Goal: Task Accomplishment & Management: Use online tool/utility

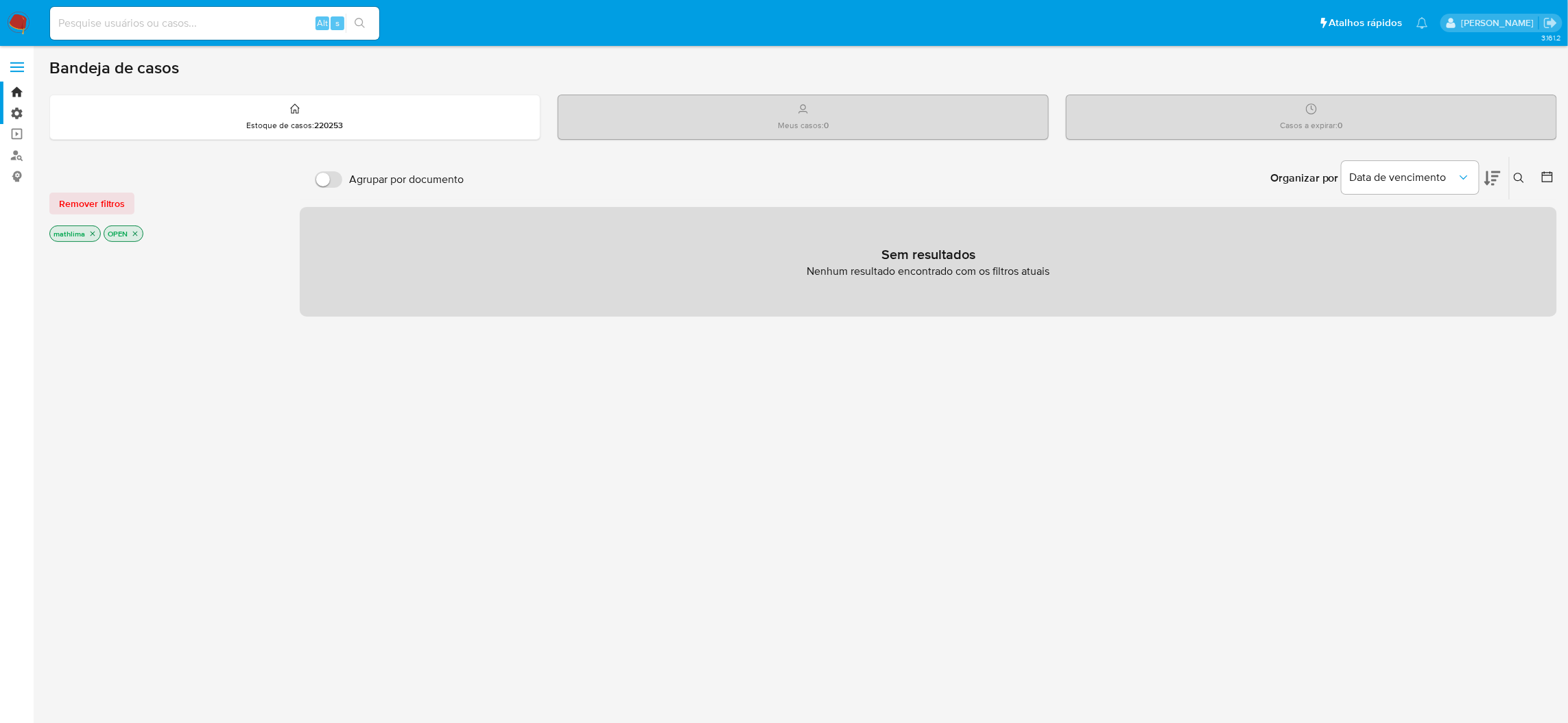
click at [2, 123] on label "Administração" at bounding box center [81, 113] width 163 height 21
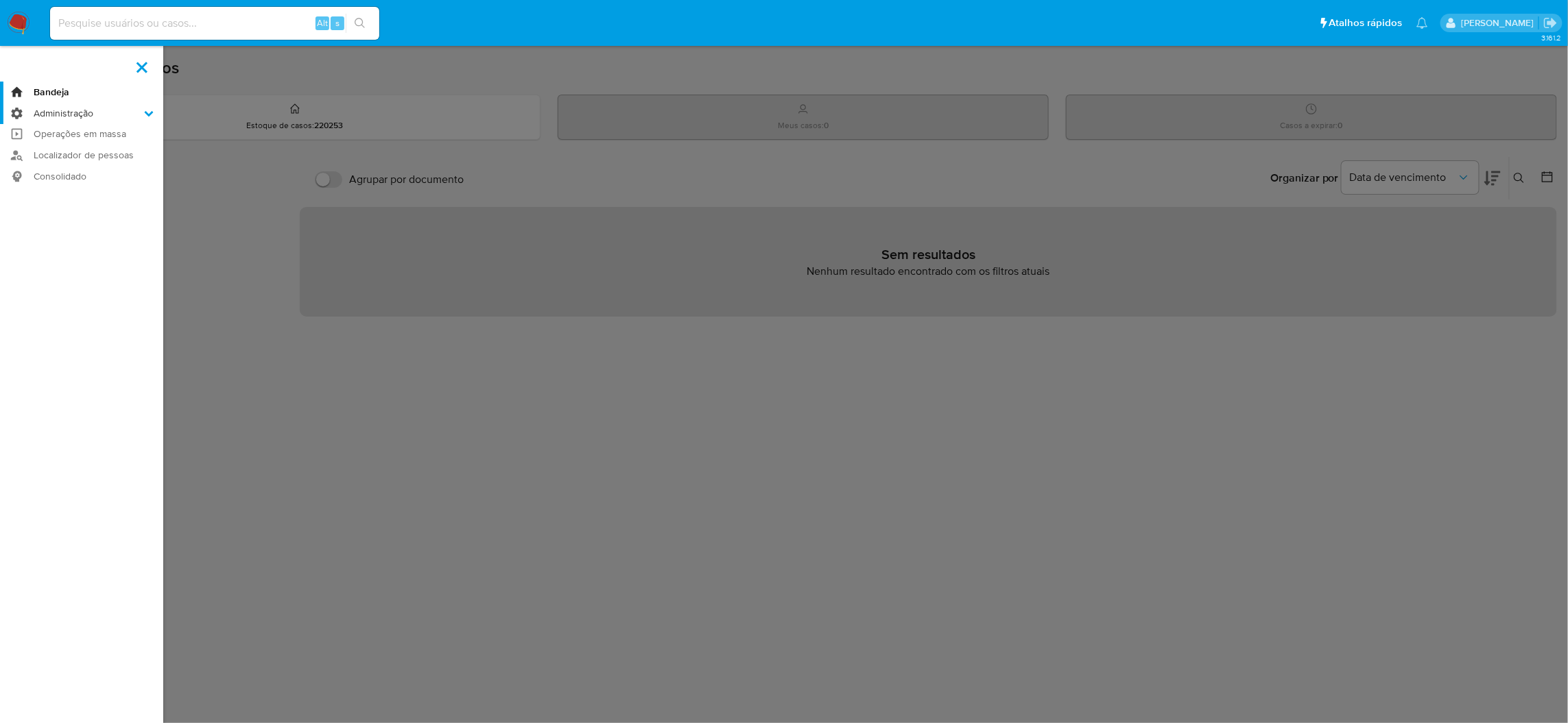
click at [0, 0] on input "Administração" at bounding box center [0, 0] width 0 height 0
click at [11, 124] on link "Usuários" at bounding box center [81, 132] width 163 height 17
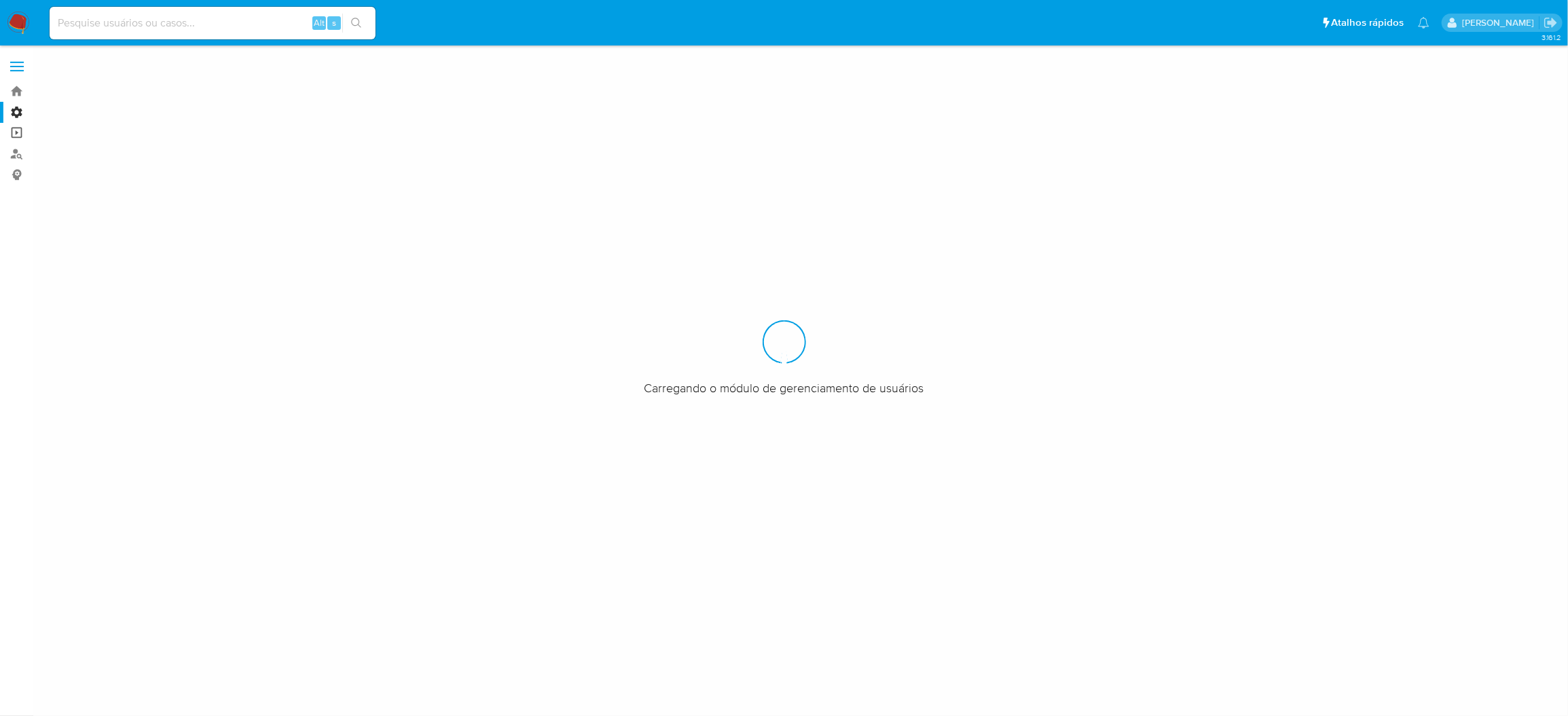
click at [12, 135] on link "Operações em massa" at bounding box center [80, 133] width 162 height 21
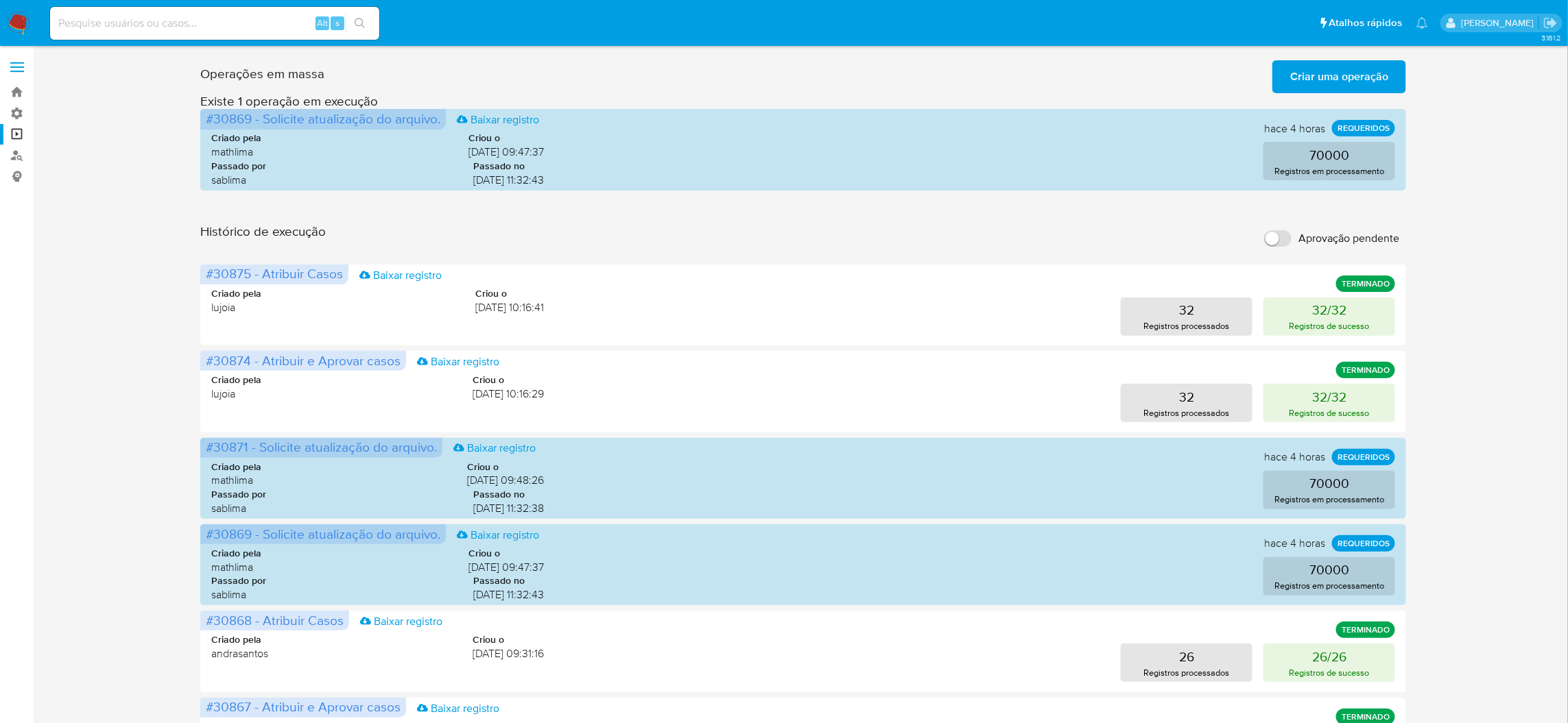
click at [1316, 91] on span "Criar uma operação" at bounding box center [1339, 76] width 98 height 30
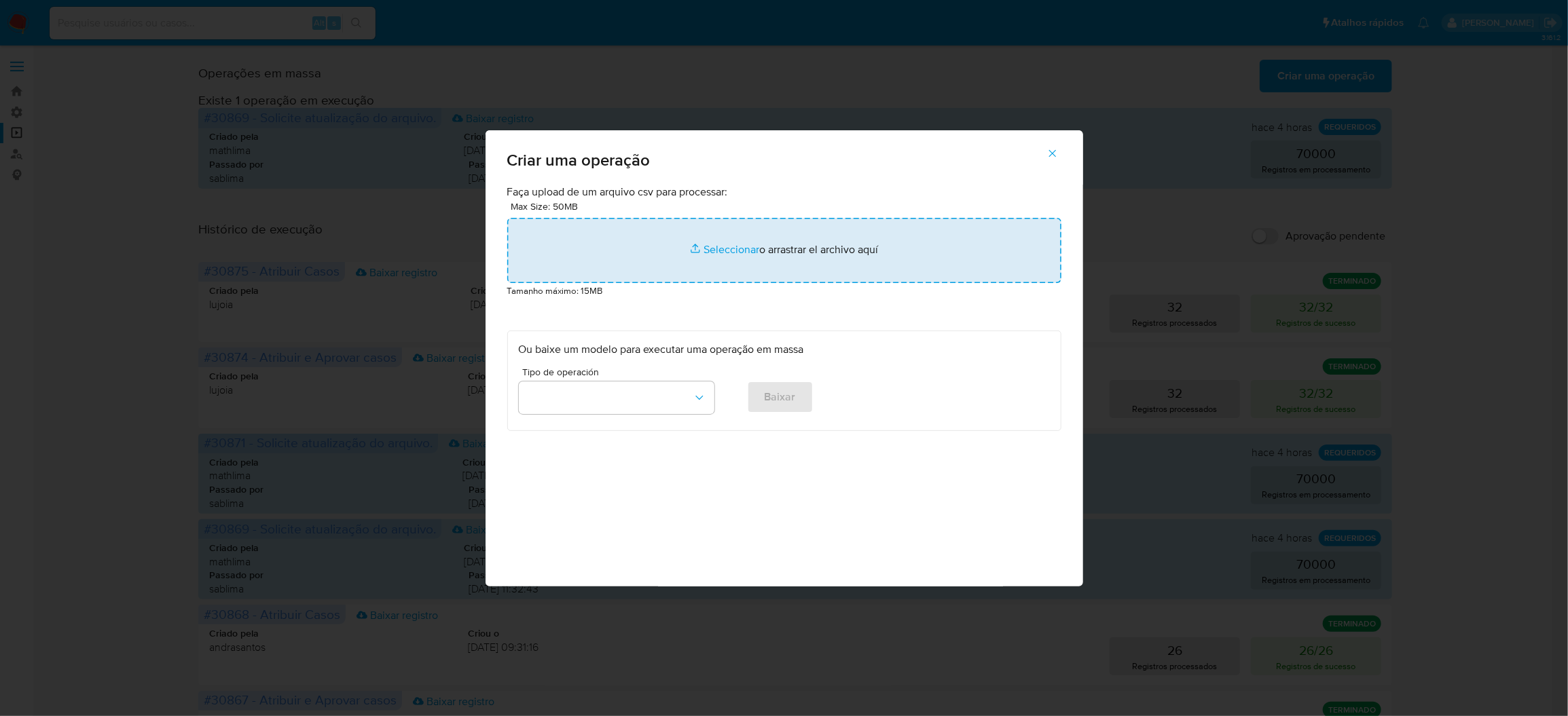
click at [883, 283] on input "file" at bounding box center [785, 250] width 554 height 65
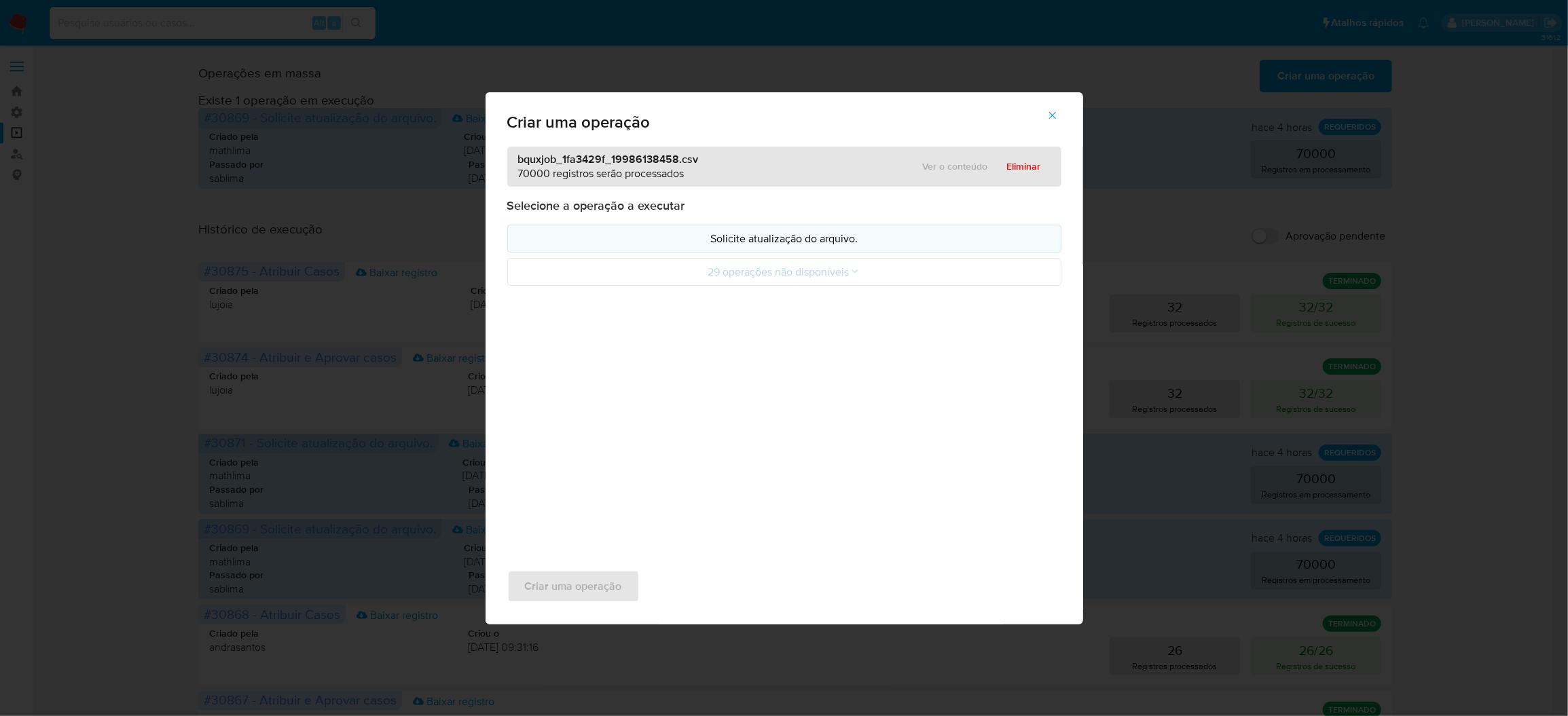
click at [878, 252] on button "Solicite atualização do arquivo." at bounding box center [785, 239] width 554 height 28
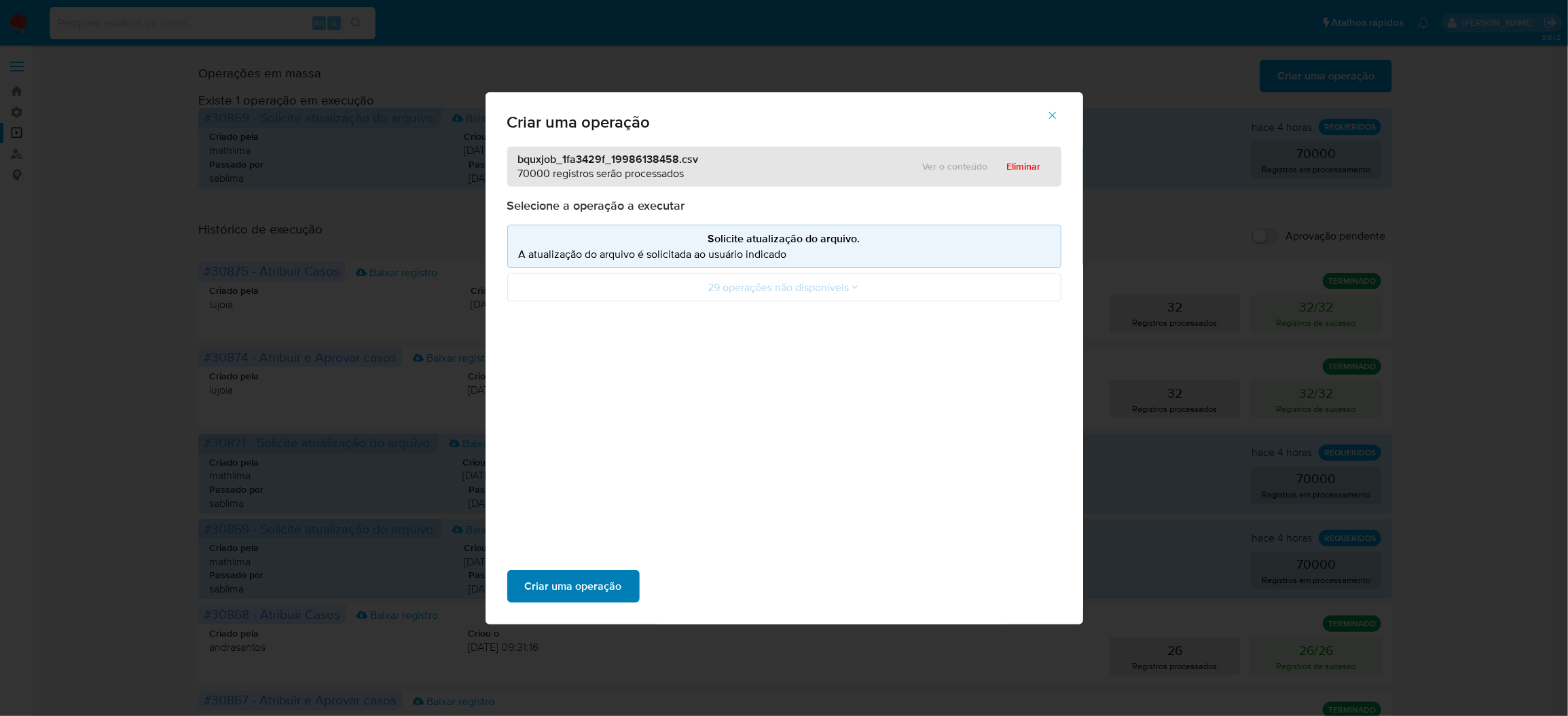
click at [622, 572] on span "Criar uma operação" at bounding box center [573, 586] width 97 height 30
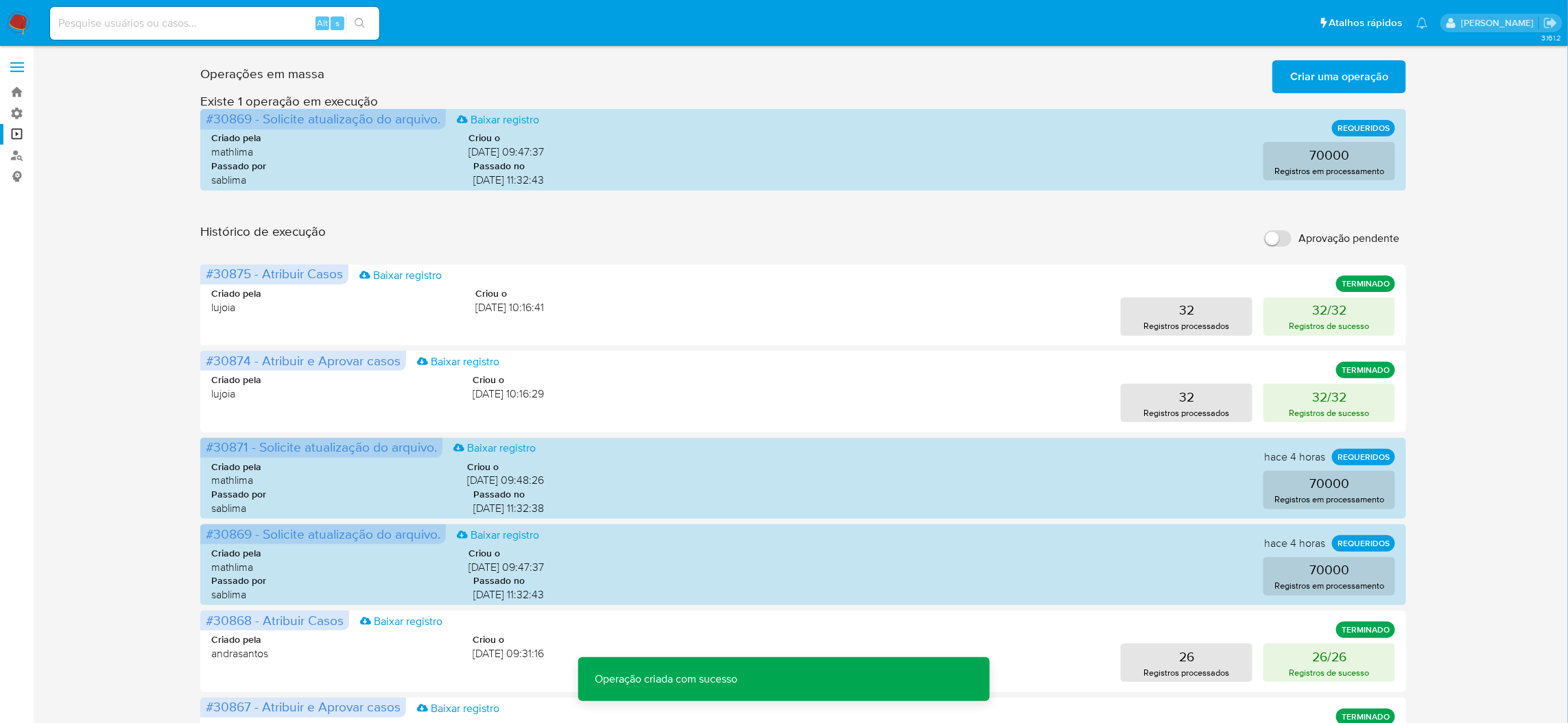
click at [1323, 72] on span "Criar uma operação" at bounding box center [1339, 76] width 98 height 30
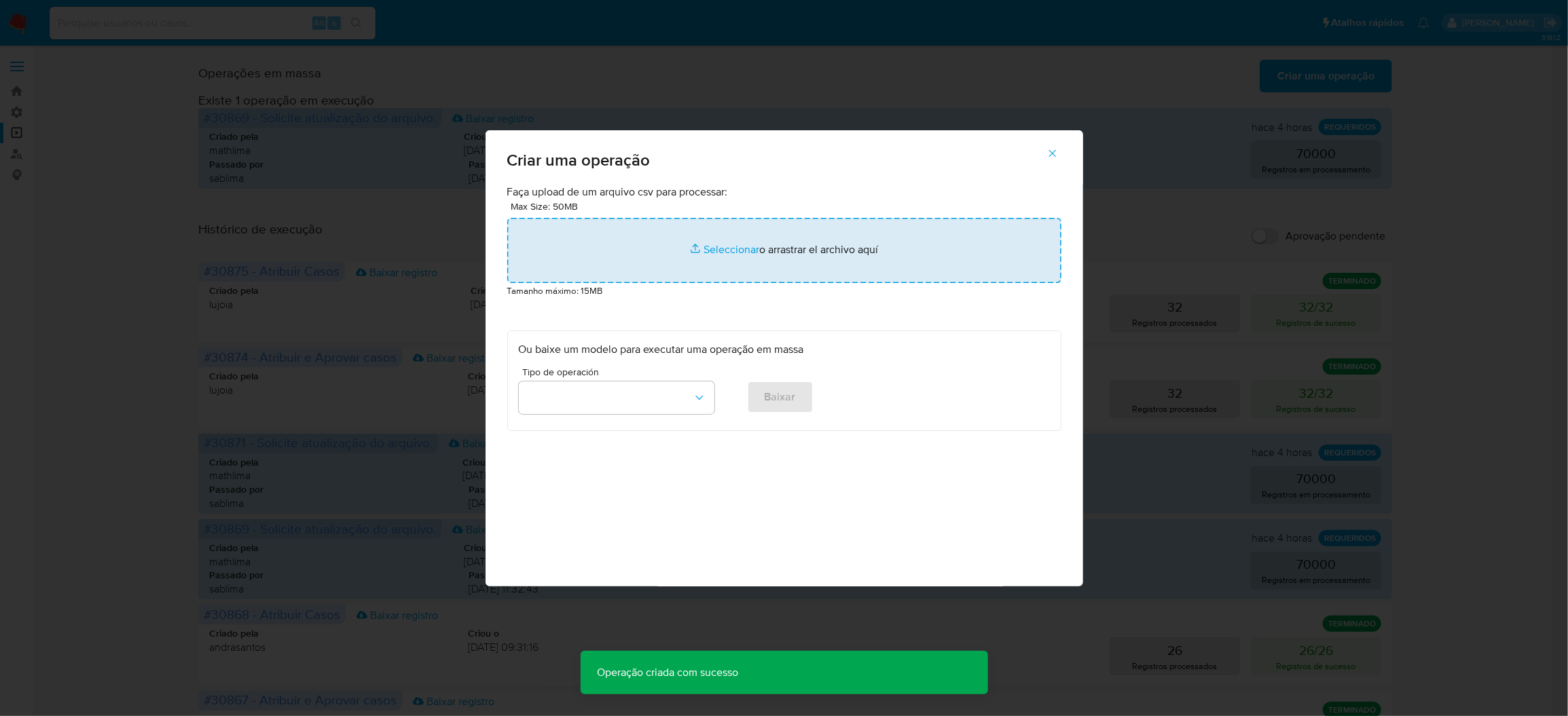
click at [871, 283] on input "file" at bounding box center [785, 250] width 554 height 65
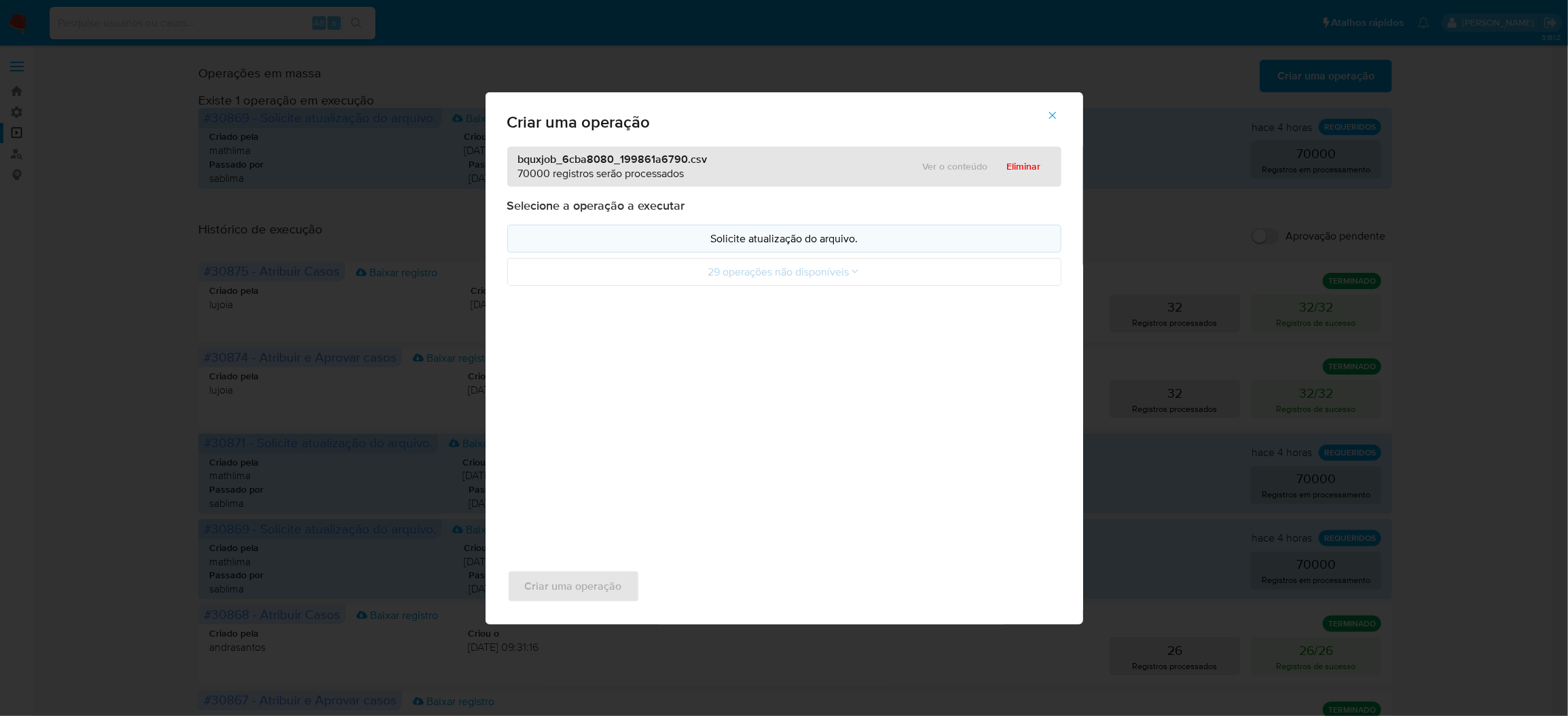
click at [712, 252] on button "Solicite atualização do arquivo." at bounding box center [785, 239] width 554 height 28
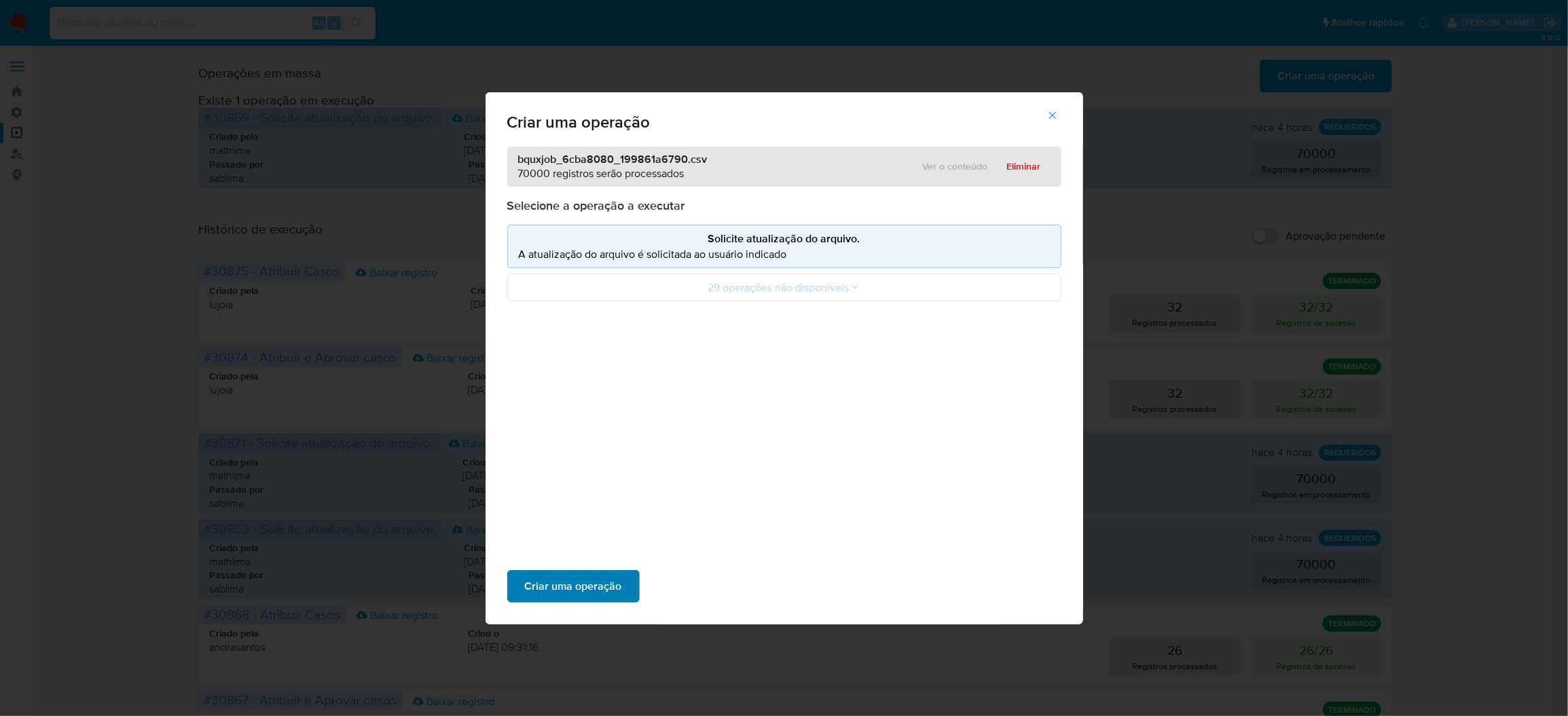
click at [622, 572] on span "Criar uma operação" at bounding box center [573, 586] width 97 height 30
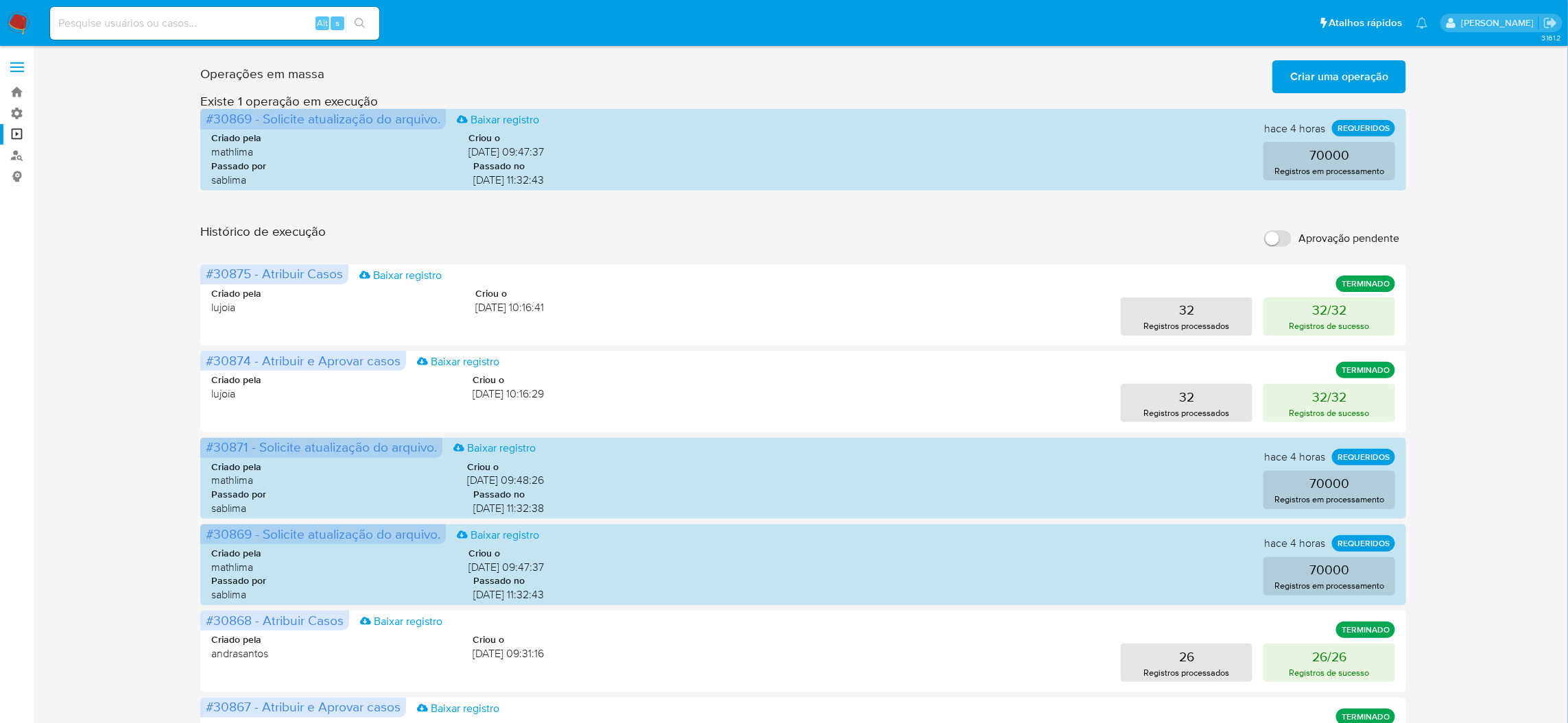
click at [1282, 230] on input "Aprovação pendente" at bounding box center [1278, 238] width 28 height 17
checkbox input "true"
